Goal: Book appointment/travel/reservation

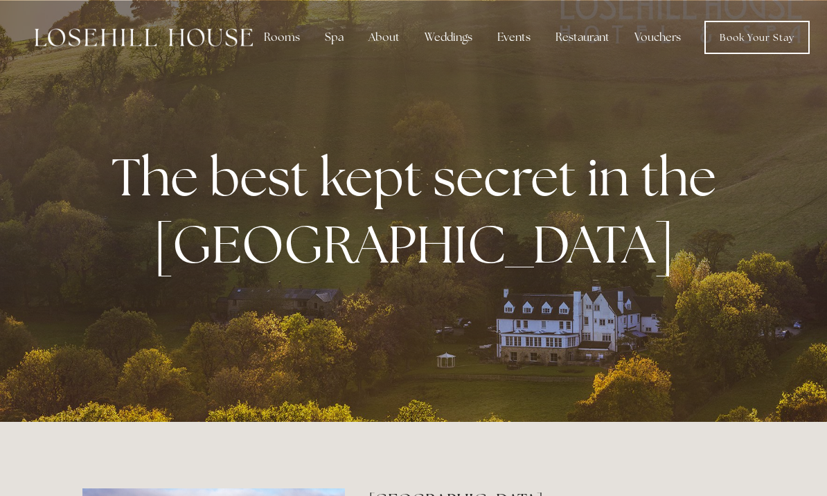
click at [267, 34] on div "Rooms" at bounding box center [282, 38] width 58 height 28
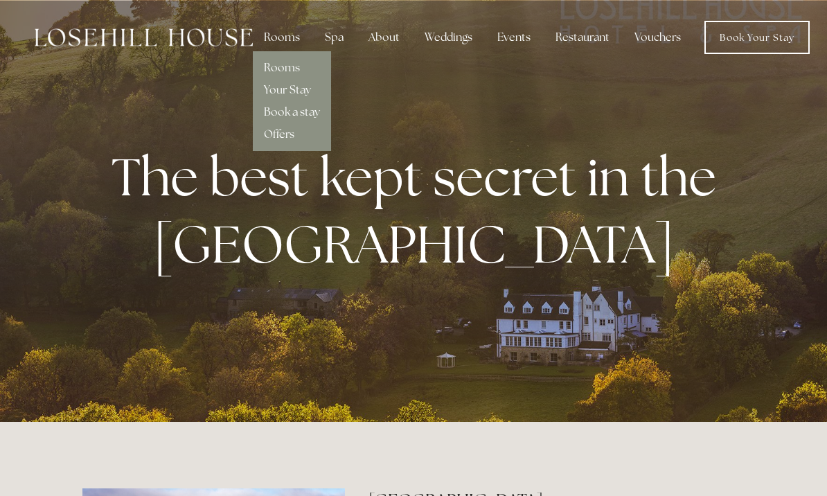
click at [288, 70] on link "Rooms" at bounding box center [282, 67] width 36 height 15
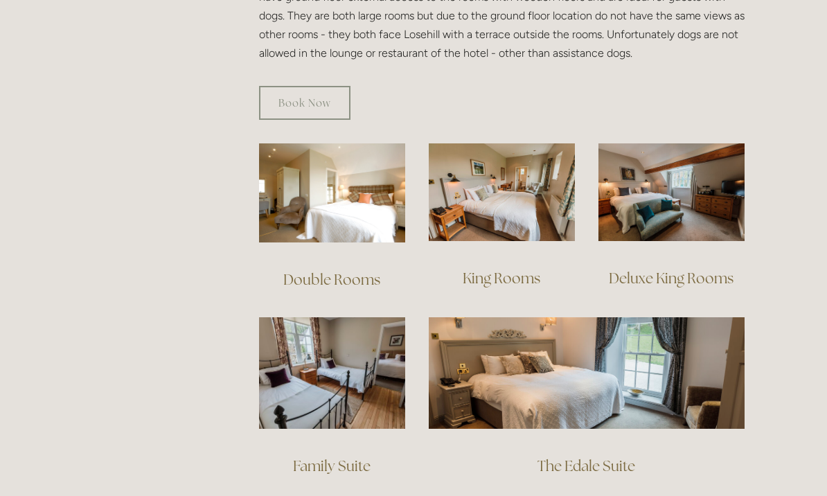
scroll to position [875, 0]
click at [332, 369] on img at bounding box center [332, 373] width 146 height 112
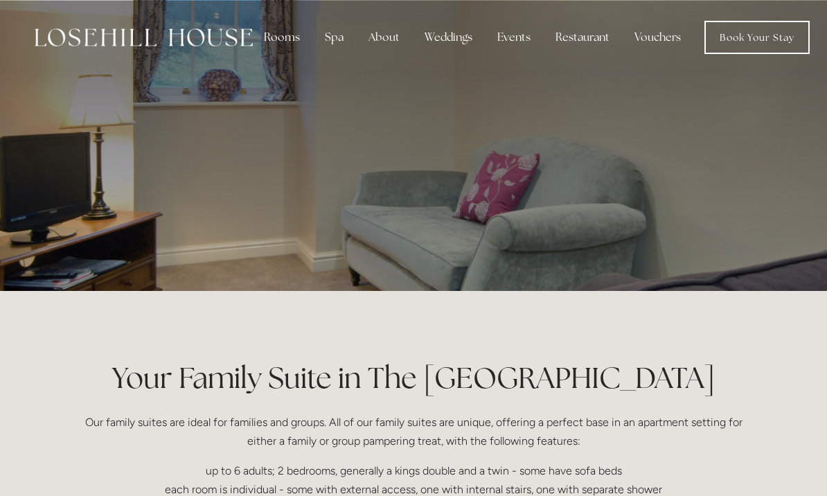
click at [751, 42] on link "Book Your Stay" at bounding box center [756, 37] width 105 height 33
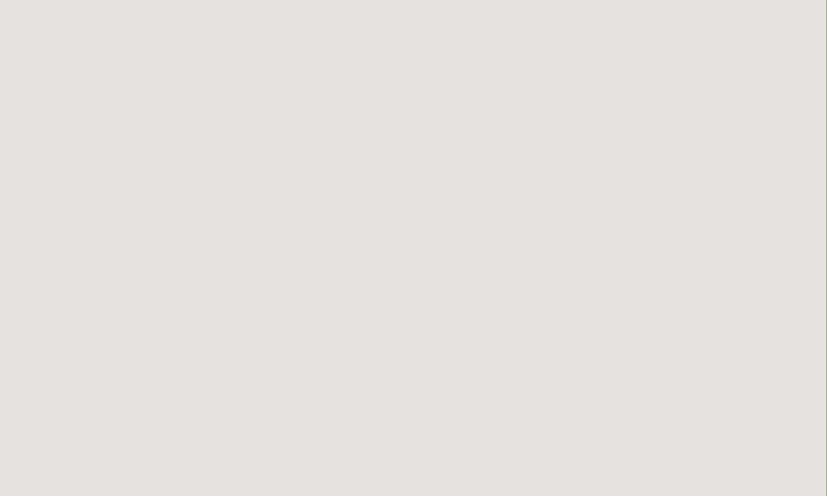
scroll to position [227, 0]
